Goal: Task Accomplishment & Management: Use online tool/utility

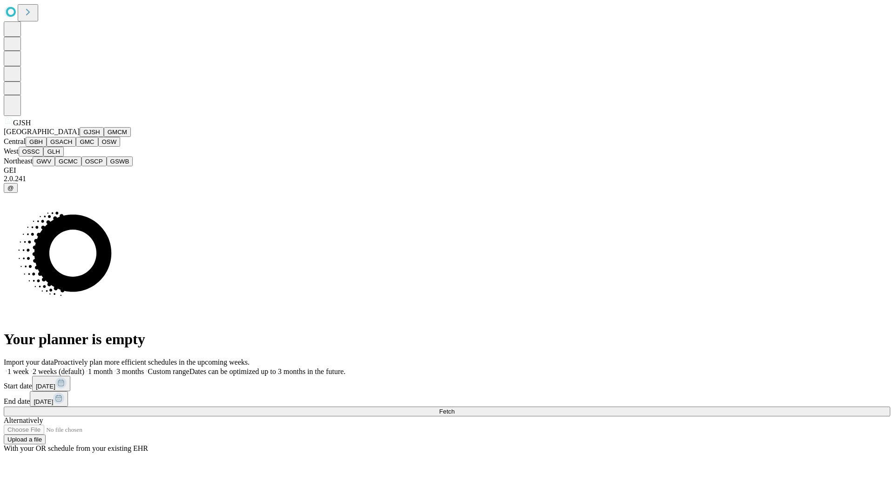
click at [80, 137] on button "GJSH" at bounding box center [92, 132] width 24 height 10
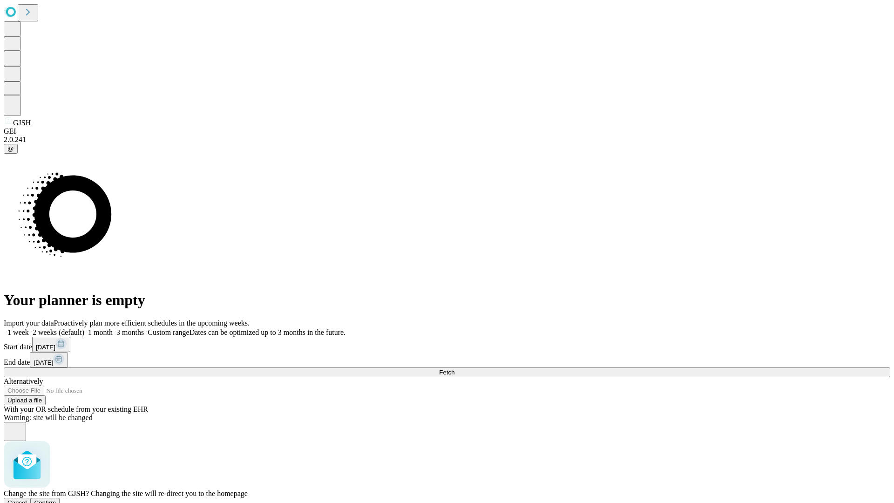
click at [56, 499] on span "Confirm" at bounding box center [45, 502] width 22 height 7
click at [29, 328] on label "1 week" at bounding box center [16, 332] width 25 height 8
click at [455, 369] on span "Fetch" at bounding box center [446, 372] width 15 height 7
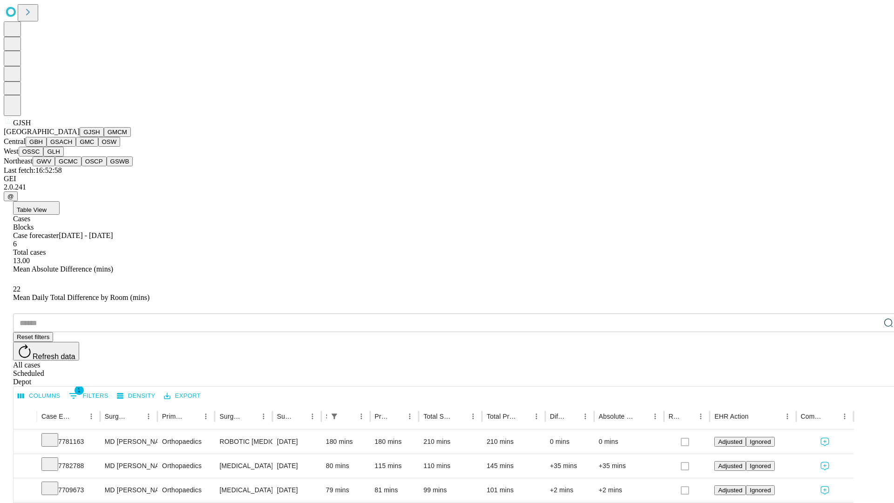
click at [104, 137] on button "GMCM" at bounding box center [117, 132] width 27 height 10
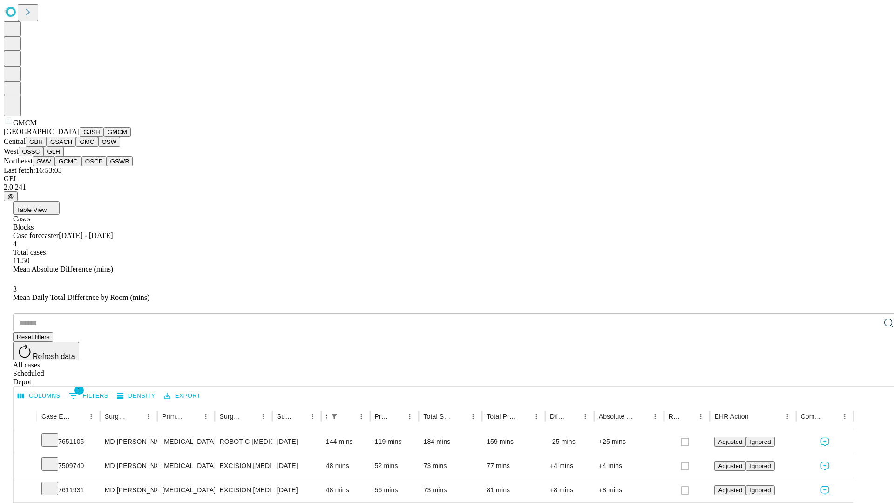
click at [47, 147] on button "GBH" at bounding box center [36, 142] width 21 height 10
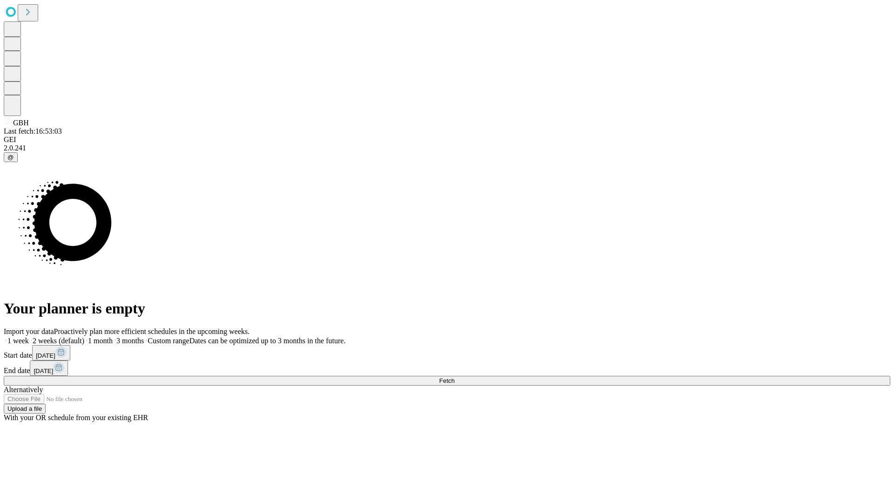
click at [29, 337] on label "1 week" at bounding box center [16, 341] width 25 height 8
click at [455, 377] on span "Fetch" at bounding box center [446, 380] width 15 height 7
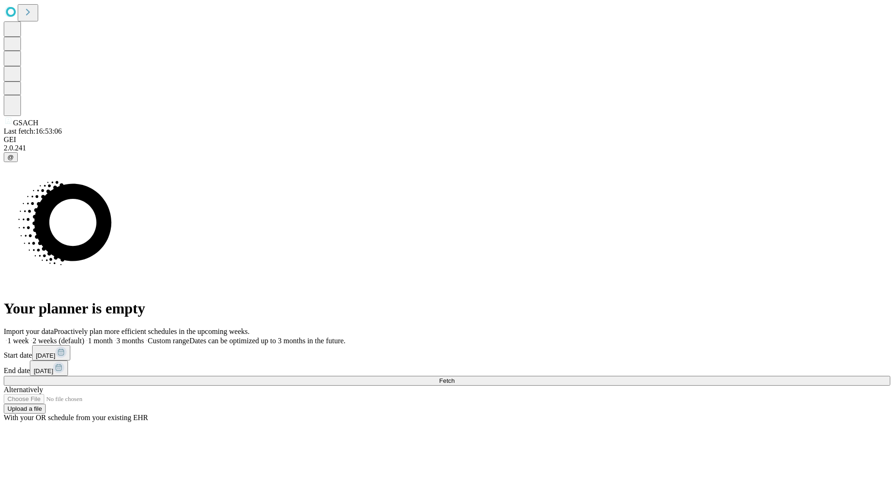
click at [29, 337] on label "1 week" at bounding box center [16, 341] width 25 height 8
click at [455, 377] on span "Fetch" at bounding box center [446, 380] width 15 height 7
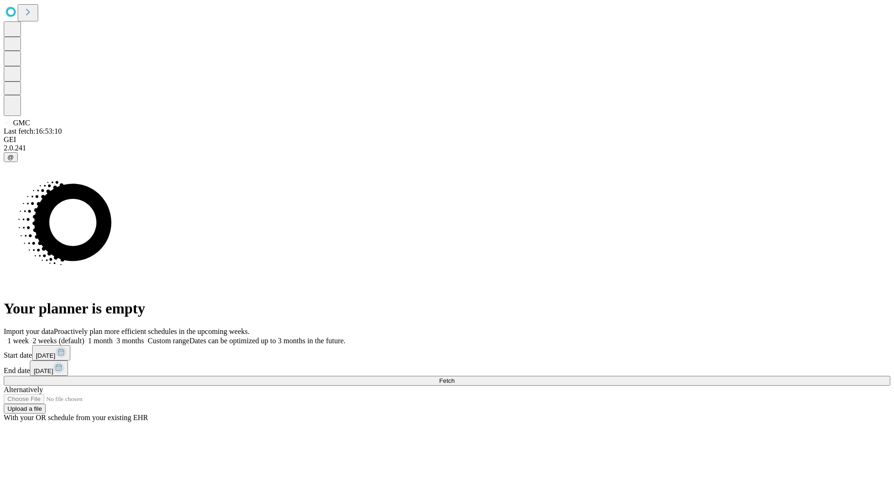
click at [29, 337] on label "1 week" at bounding box center [16, 341] width 25 height 8
click at [455, 377] on span "Fetch" at bounding box center [446, 380] width 15 height 7
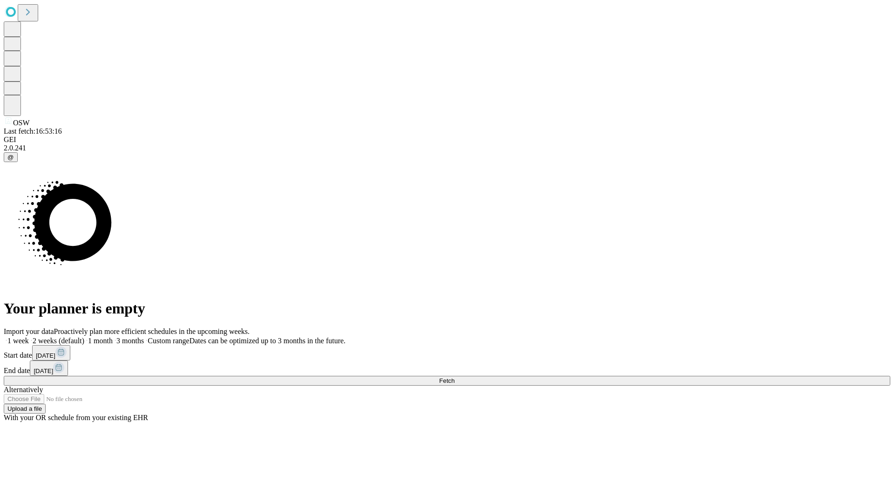
click at [29, 337] on label "1 week" at bounding box center [16, 341] width 25 height 8
click at [455, 377] on span "Fetch" at bounding box center [446, 380] width 15 height 7
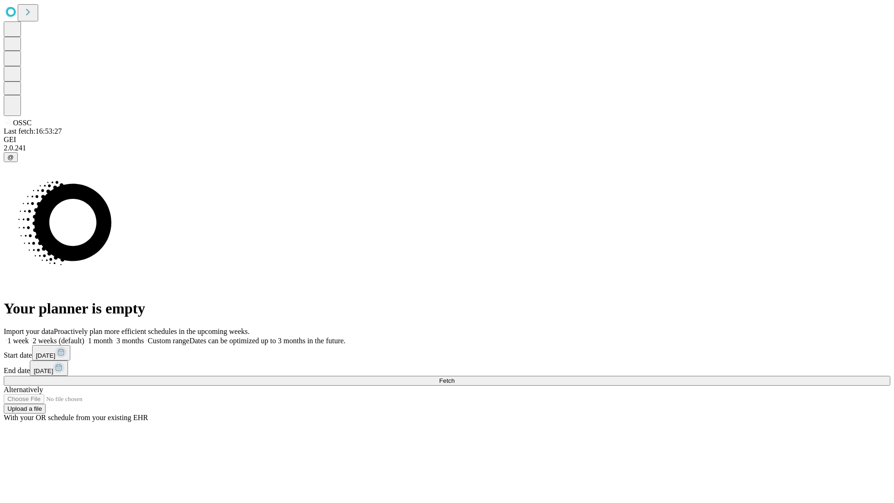
click at [29, 337] on label "1 week" at bounding box center [16, 341] width 25 height 8
click at [455, 377] on span "Fetch" at bounding box center [446, 380] width 15 height 7
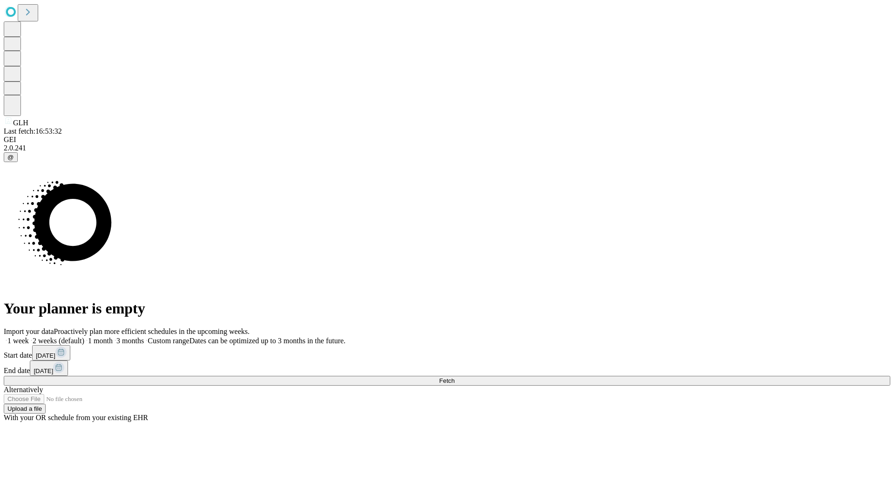
click at [29, 337] on label "1 week" at bounding box center [16, 341] width 25 height 8
click at [455, 377] on span "Fetch" at bounding box center [446, 380] width 15 height 7
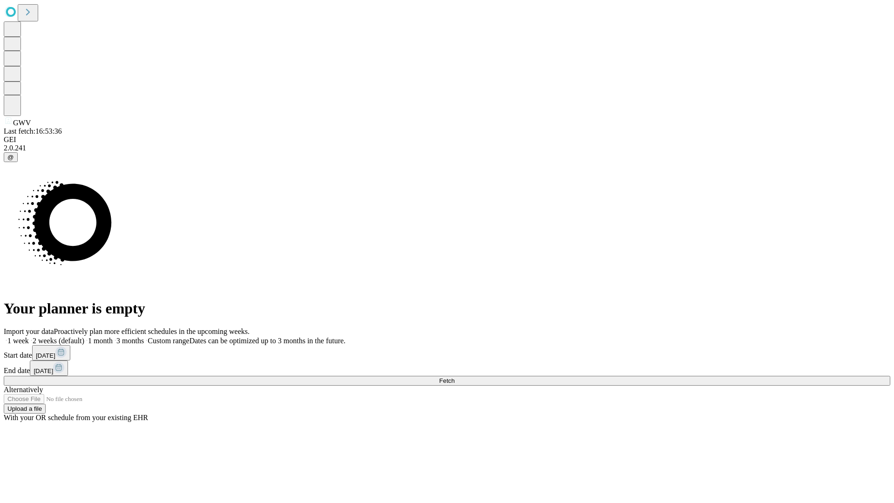
click at [29, 337] on label "1 week" at bounding box center [16, 341] width 25 height 8
click at [455, 377] on span "Fetch" at bounding box center [446, 380] width 15 height 7
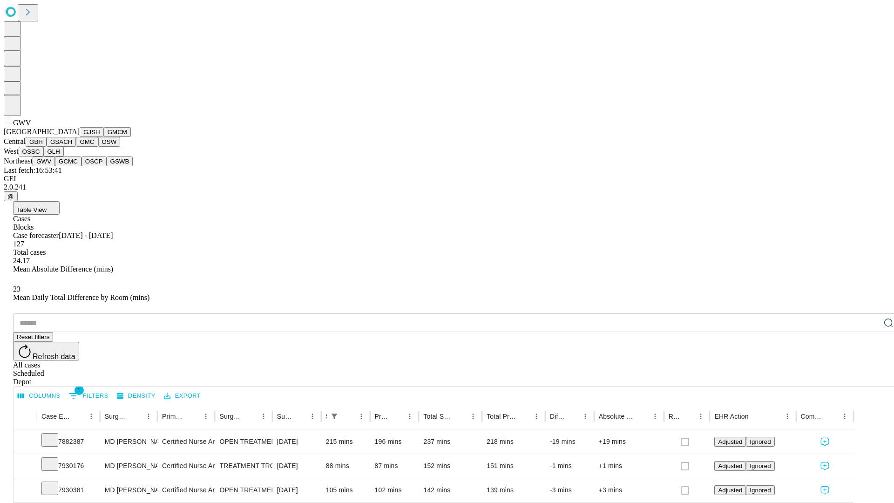
click at [72, 166] on button "GCMC" at bounding box center [68, 161] width 27 height 10
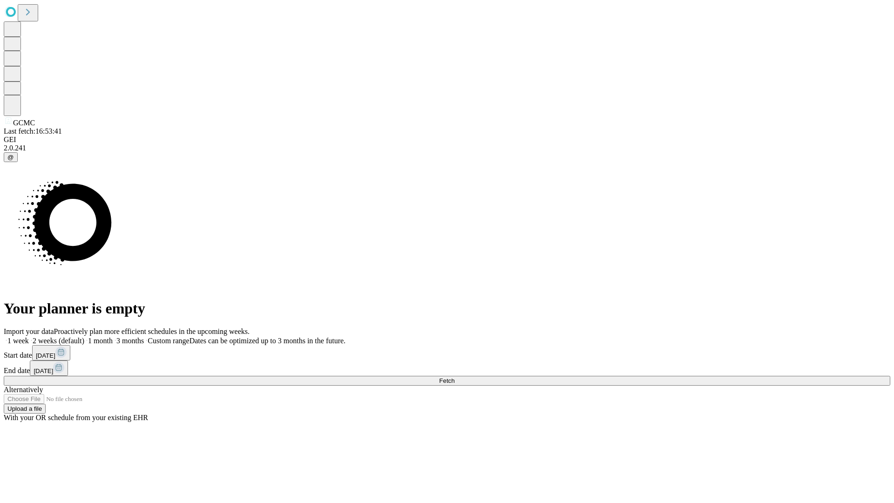
click at [29, 337] on label "1 week" at bounding box center [16, 341] width 25 height 8
click at [455, 377] on span "Fetch" at bounding box center [446, 380] width 15 height 7
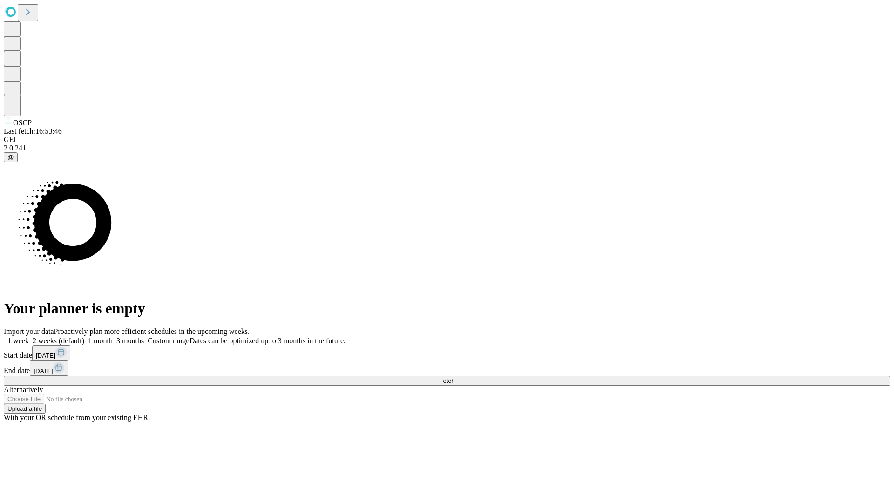
click at [29, 337] on label "1 week" at bounding box center [16, 341] width 25 height 8
click at [455, 377] on span "Fetch" at bounding box center [446, 380] width 15 height 7
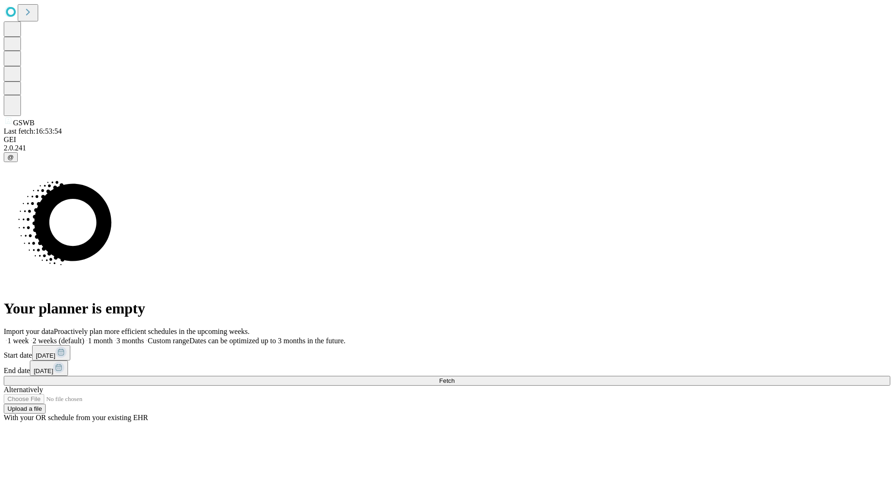
click at [29, 337] on label "1 week" at bounding box center [16, 341] width 25 height 8
click at [455, 377] on span "Fetch" at bounding box center [446, 380] width 15 height 7
